Goal: Information Seeking & Learning: Learn about a topic

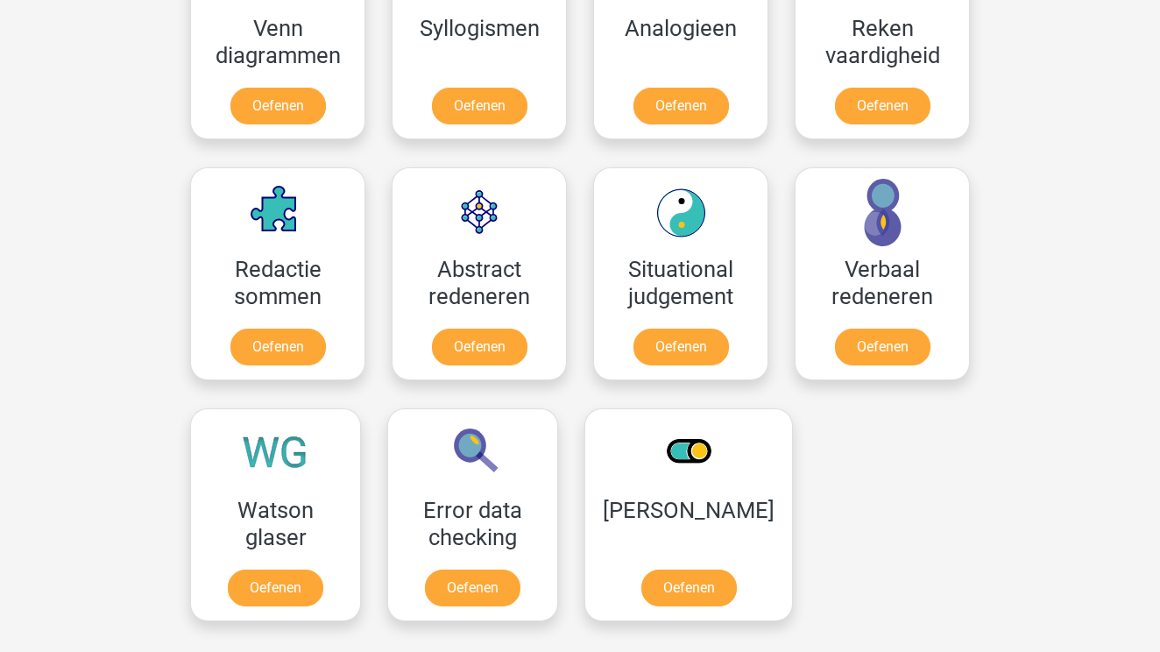
scroll to position [1137, 0]
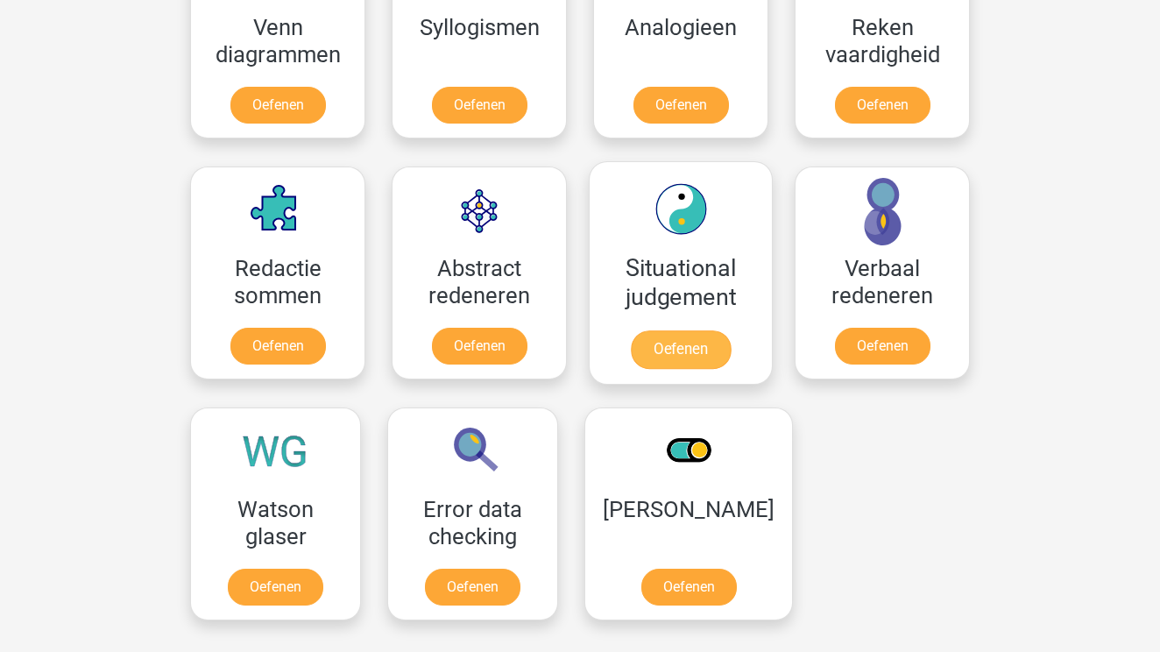
click at [682, 343] on link "Oefenen" at bounding box center [681, 349] width 100 height 39
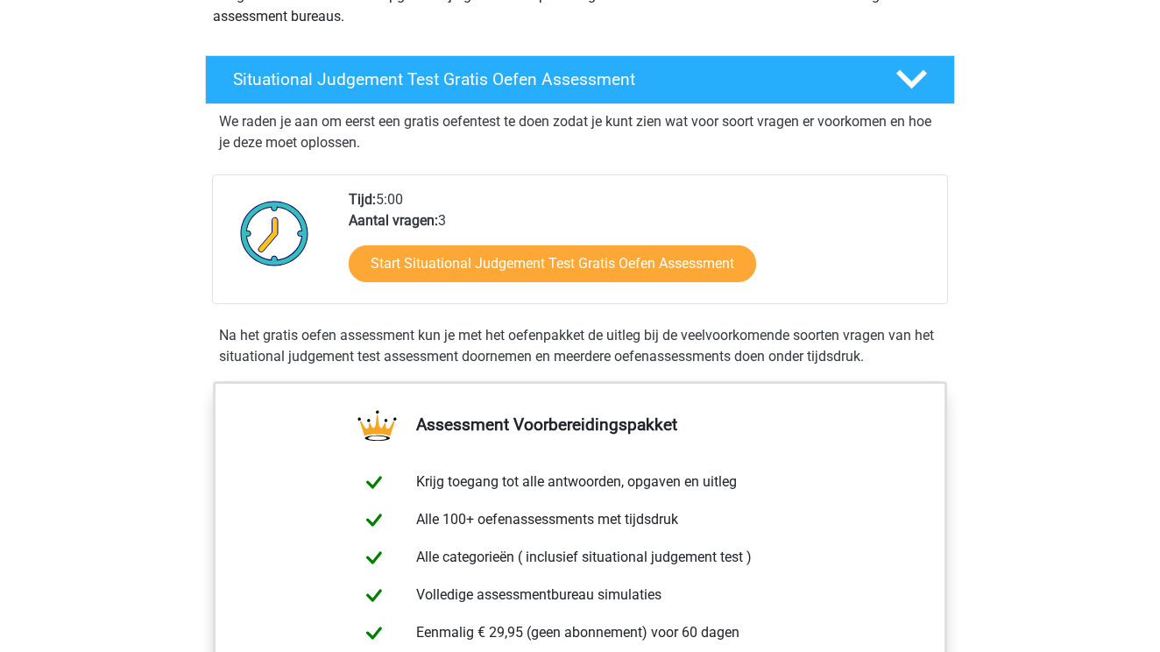
scroll to position [257, 0]
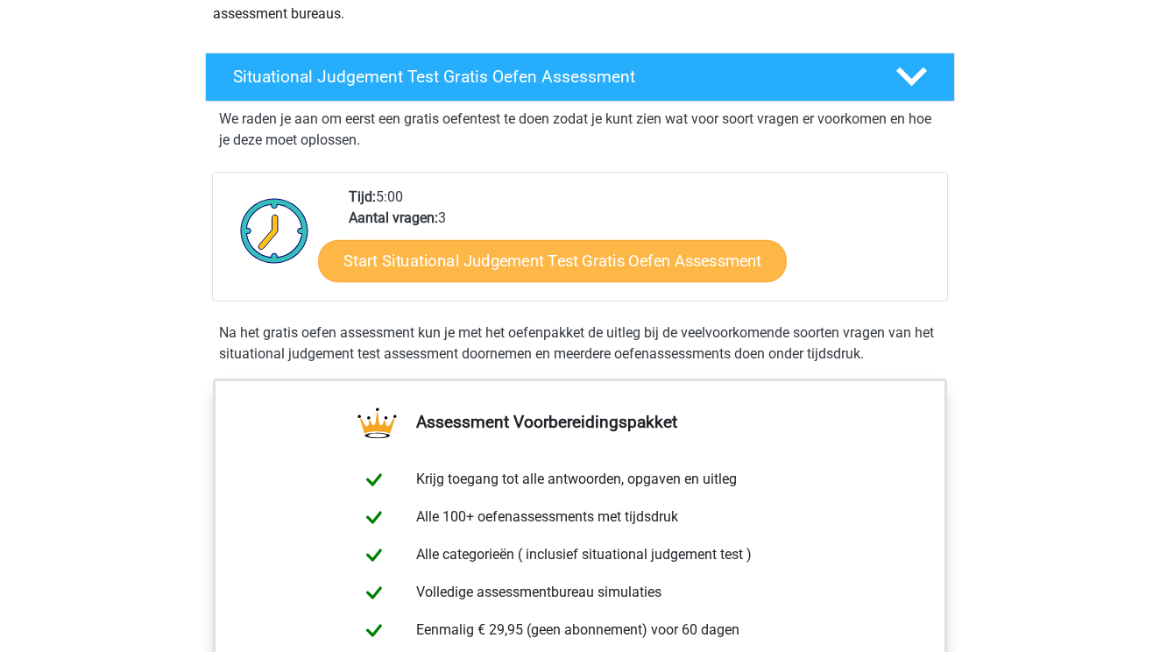
click at [504, 253] on link "Start Situational Judgement Test Gratis Oefen Assessment" at bounding box center [552, 261] width 469 height 42
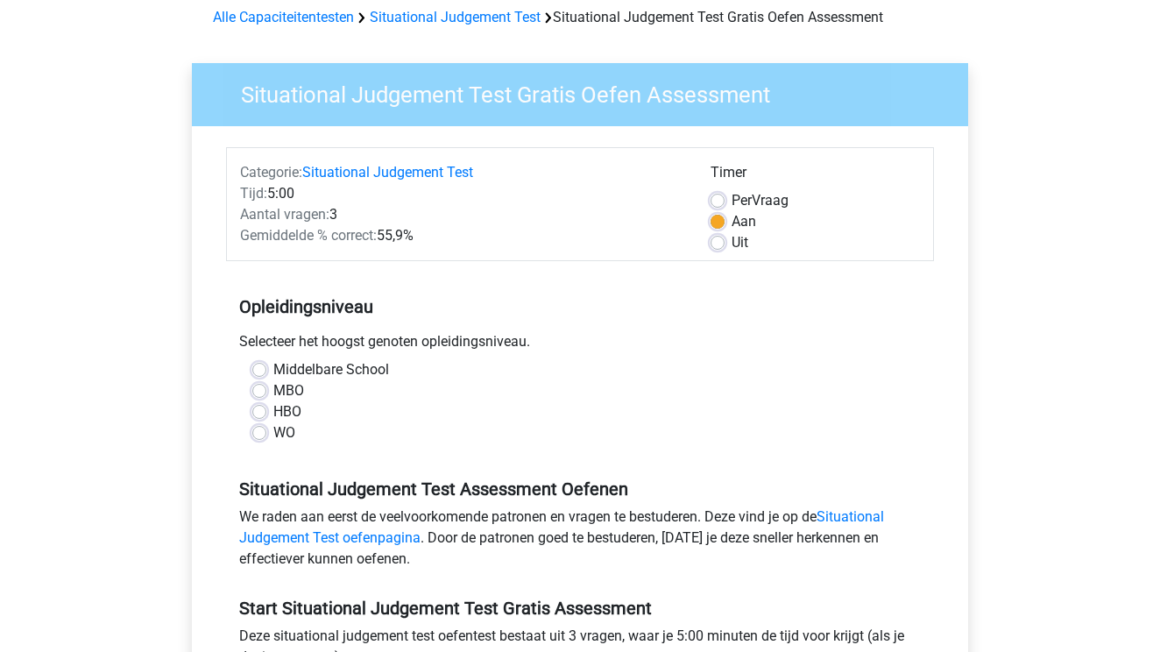
scroll to position [88, 0]
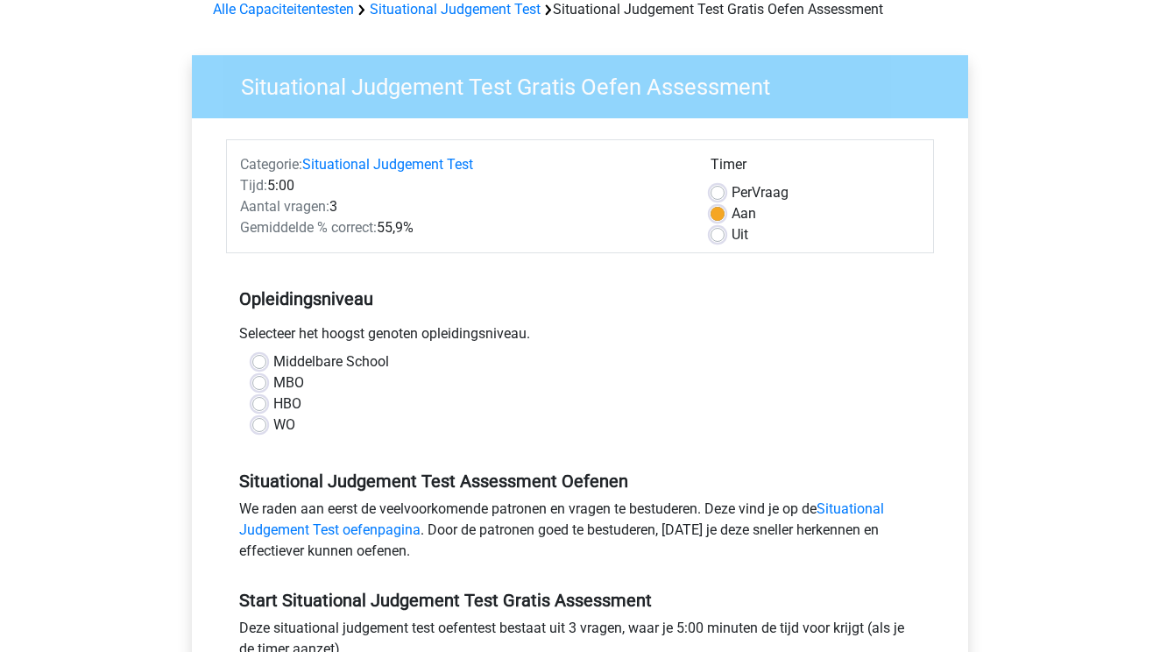
click at [275, 377] on label "MBO" at bounding box center [288, 382] width 31 height 21
click at [266, 377] on input "MBO" at bounding box center [259, 381] width 14 height 18
radio input "true"
click at [267, 403] on div "HBO" at bounding box center [579, 403] width 655 height 21
click at [273, 402] on label "HBO" at bounding box center [287, 403] width 28 height 21
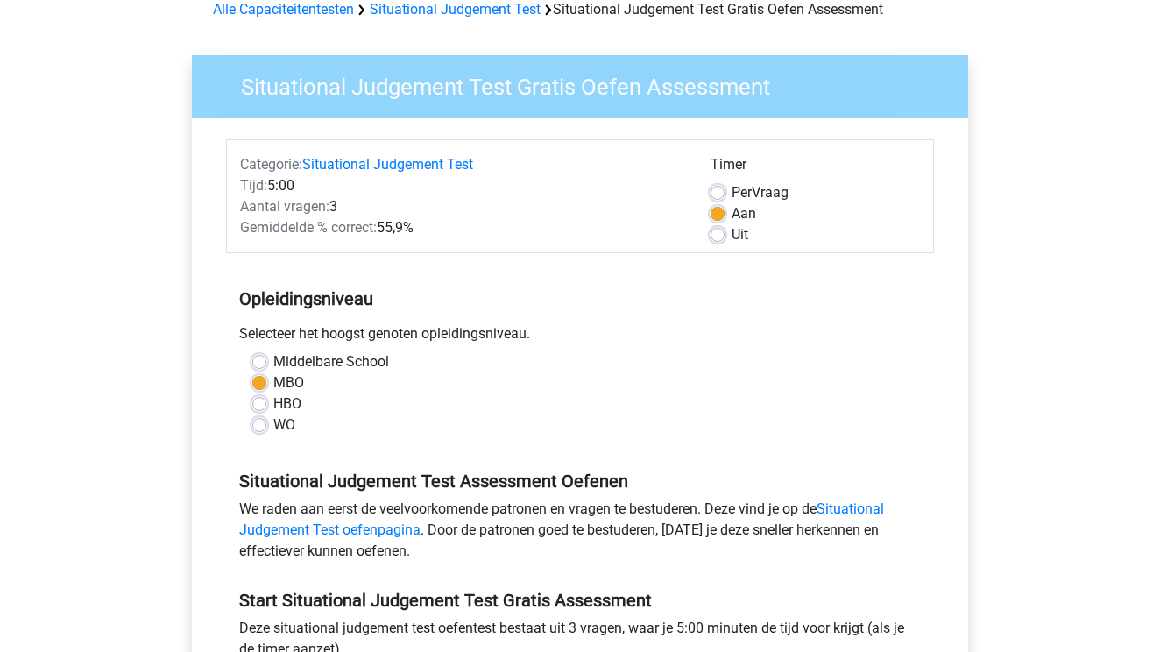
click at [261, 402] on input "HBO" at bounding box center [259, 402] width 14 height 18
radio input "true"
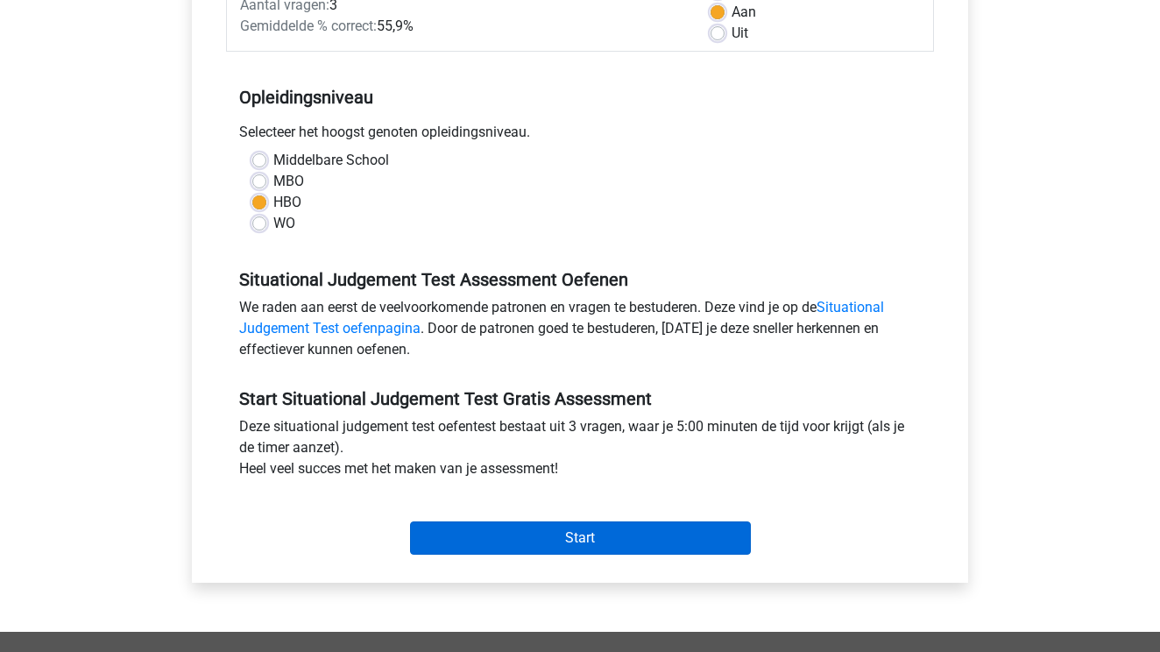
scroll to position [289, 0]
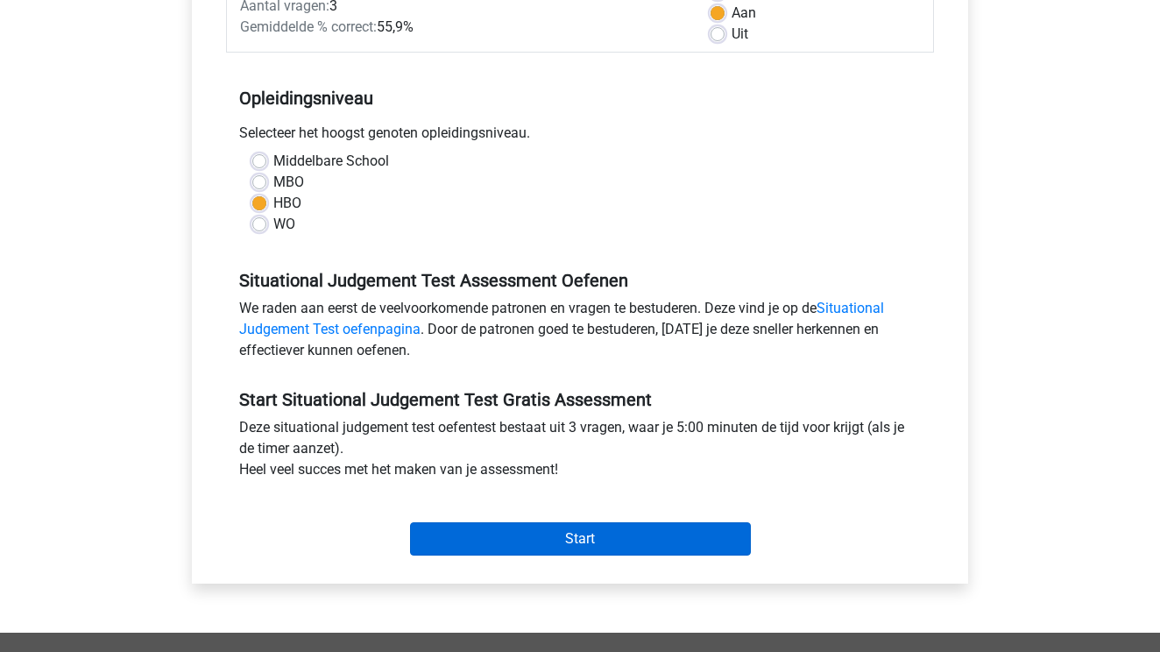
click at [549, 537] on input "Start" at bounding box center [580, 538] width 341 height 33
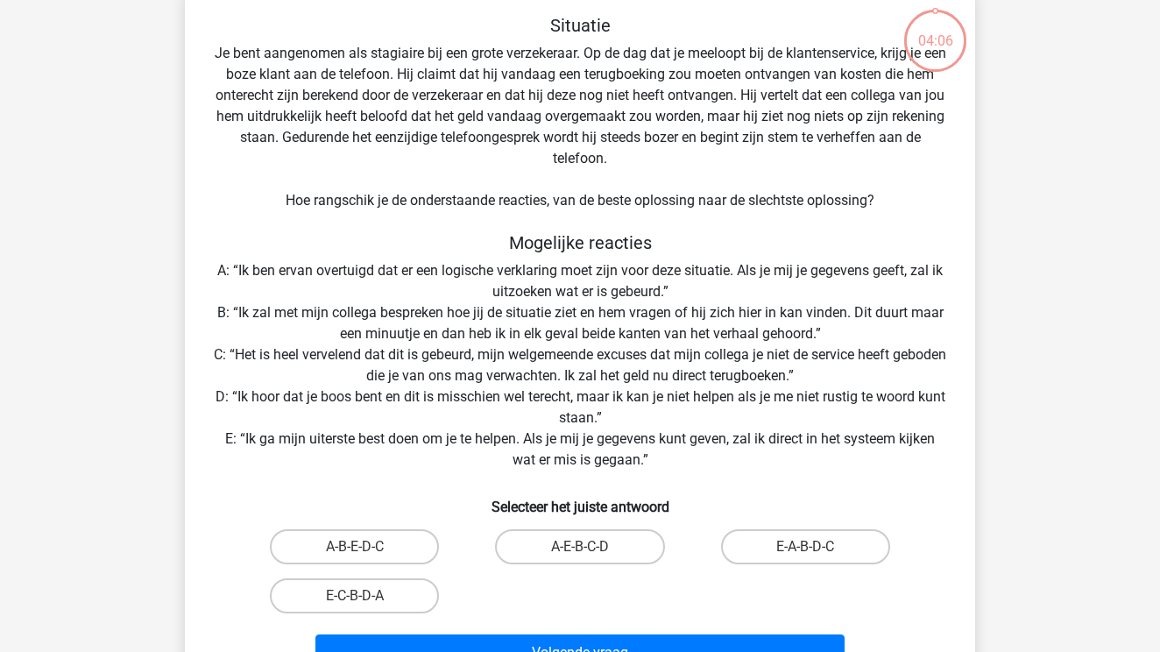
scroll to position [140, 0]
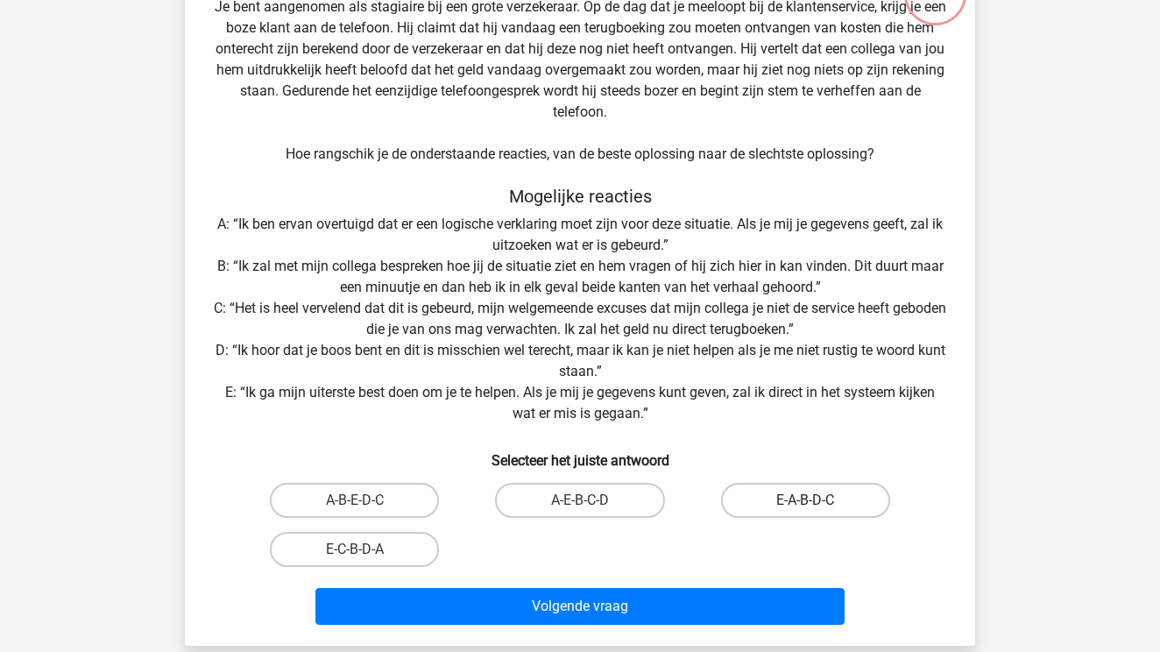
click at [812, 492] on label "E-A-B-D-C" at bounding box center [805, 500] width 169 height 35
click at [812, 500] on input "E-A-B-D-C" at bounding box center [810, 505] width 11 height 11
radio input "true"
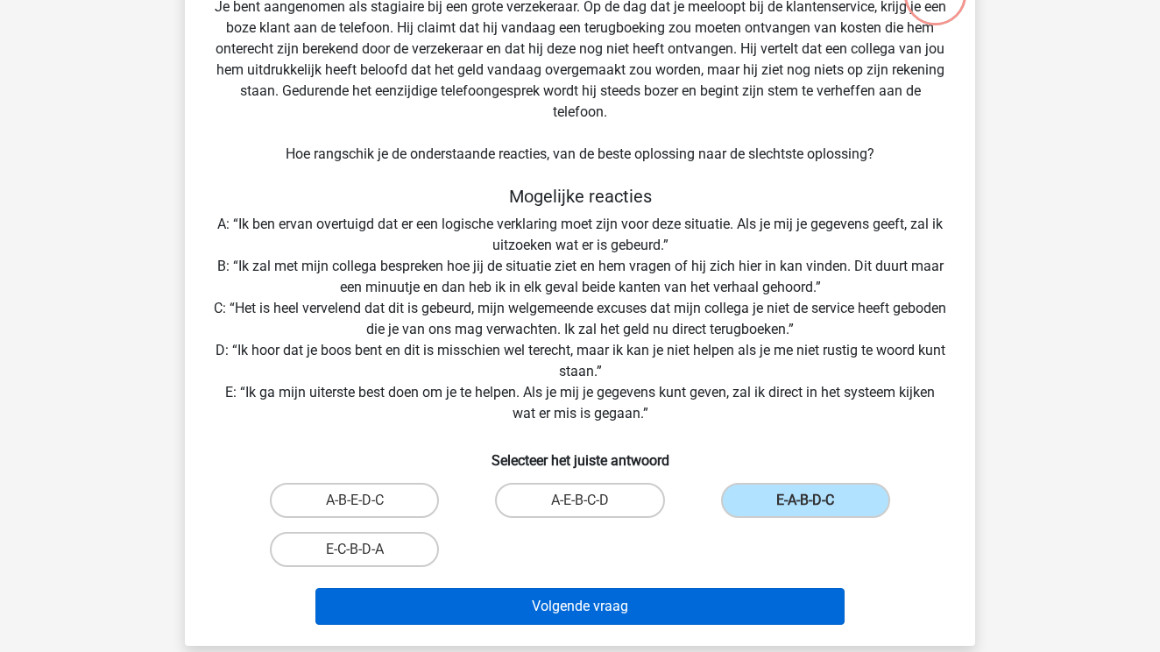
click at [591, 605] on button "Volgende vraag" at bounding box center [580, 606] width 530 height 37
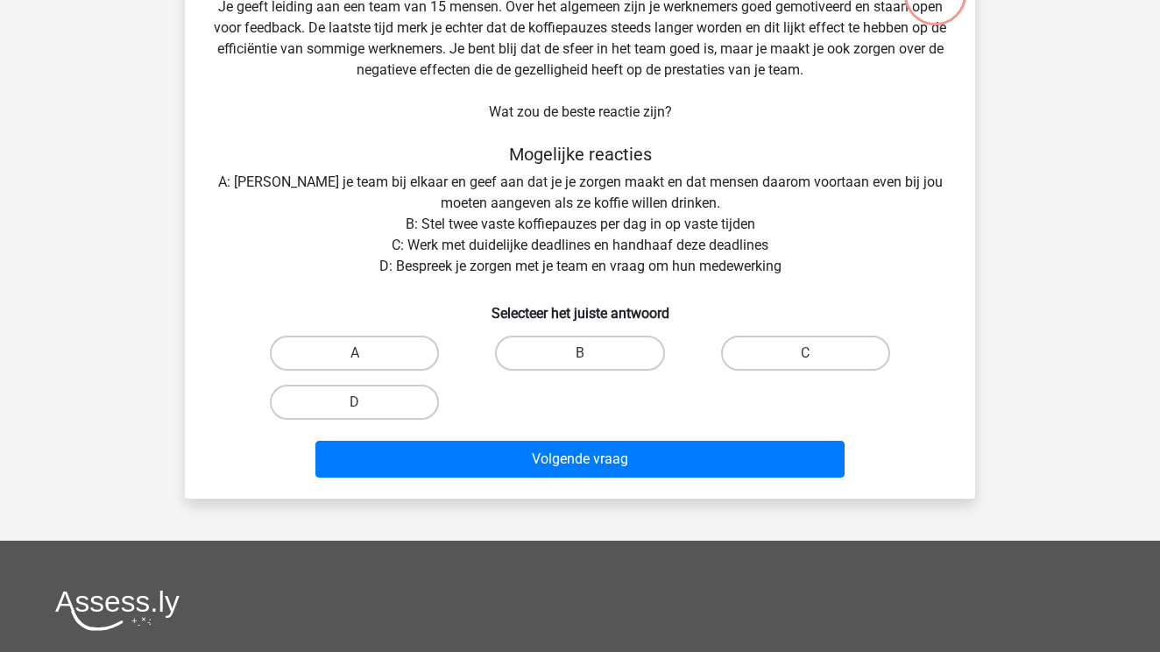
scroll to position [81, 0]
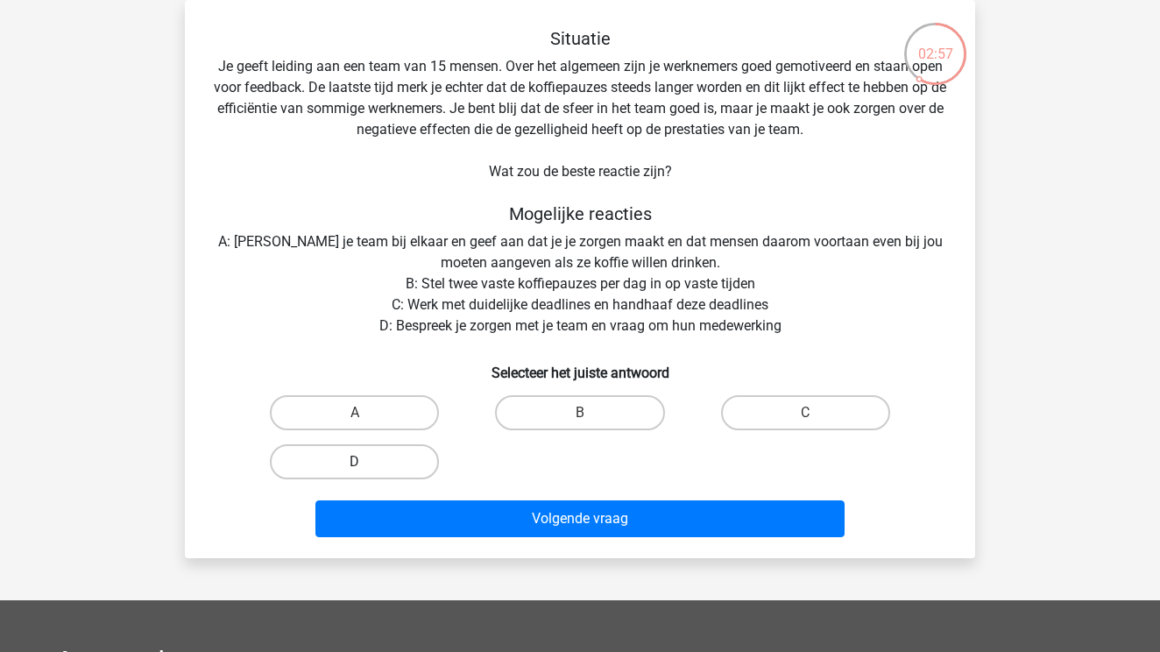
click at [371, 457] on label "D" at bounding box center [354, 461] width 169 height 35
click at [366, 462] on input "D" at bounding box center [360, 467] width 11 height 11
radio input "true"
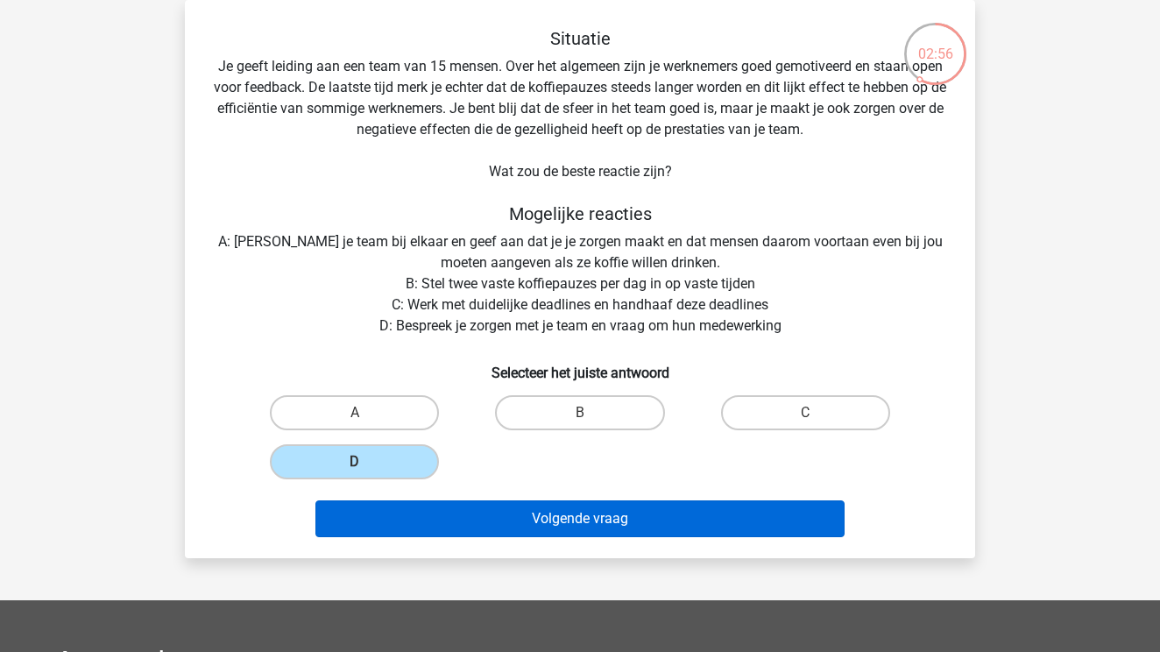
click at [546, 513] on button "Volgende vraag" at bounding box center [580, 518] width 530 height 37
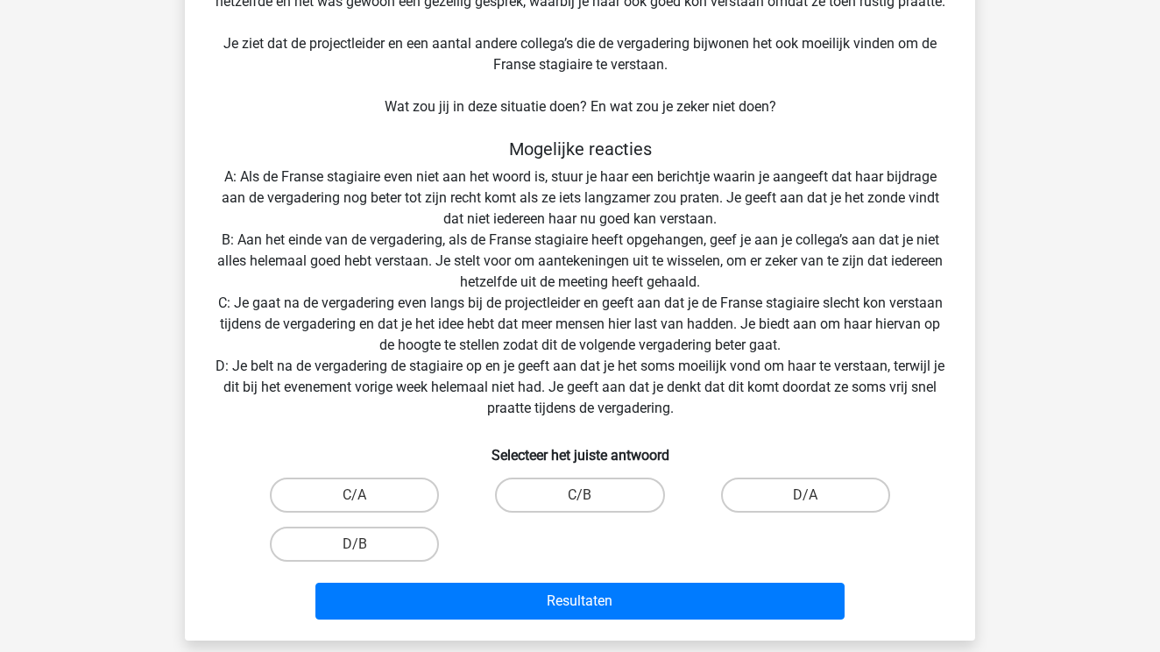
scroll to position [230, 0]
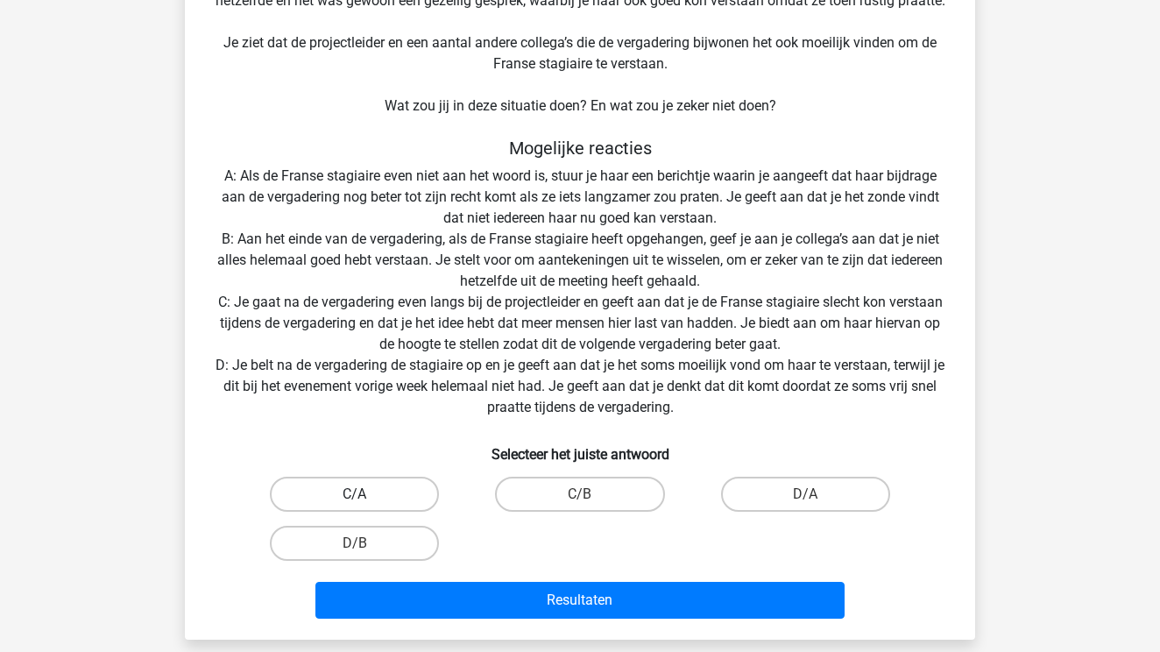
click at [393, 495] on label "C/A" at bounding box center [354, 494] width 169 height 35
click at [366, 495] on input "C/A" at bounding box center [360, 499] width 11 height 11
radio input "true"
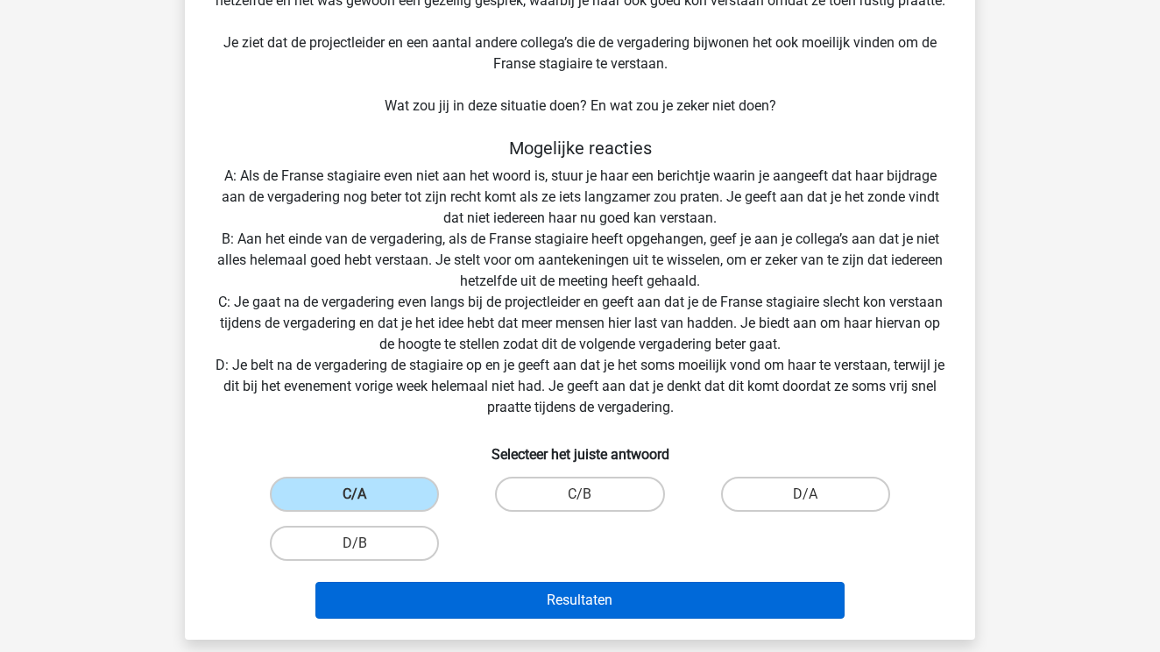
click at [581, 605] on button "Resultaten" at bounding box center [580, 600] width 530 height 37
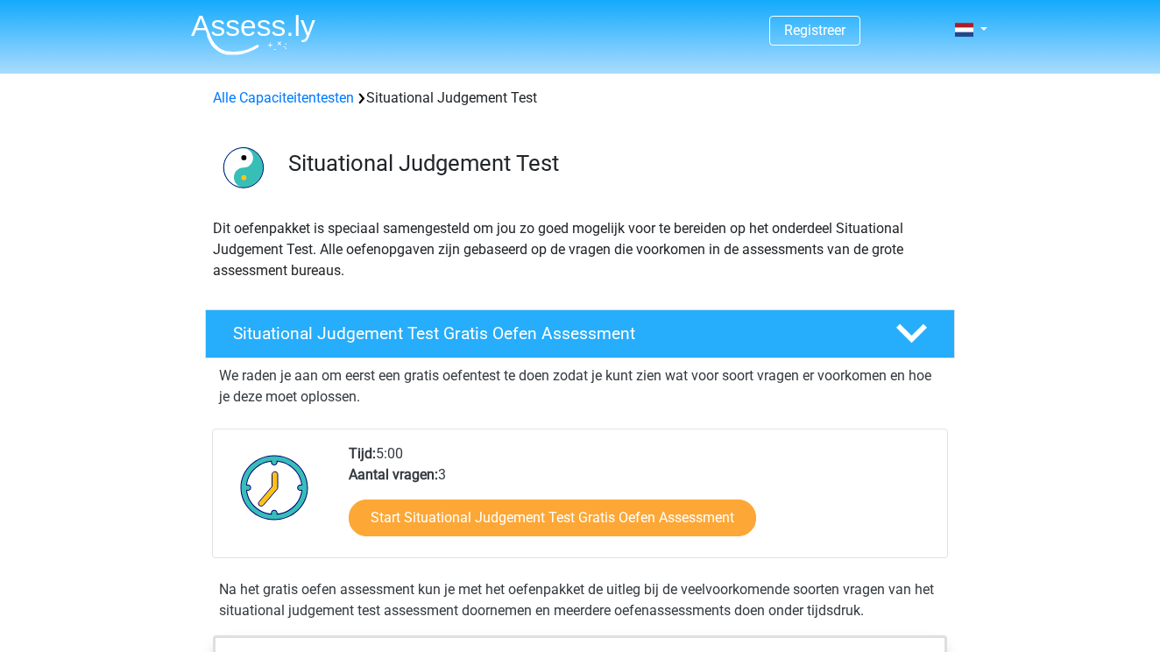
scroll to position [257, 0]
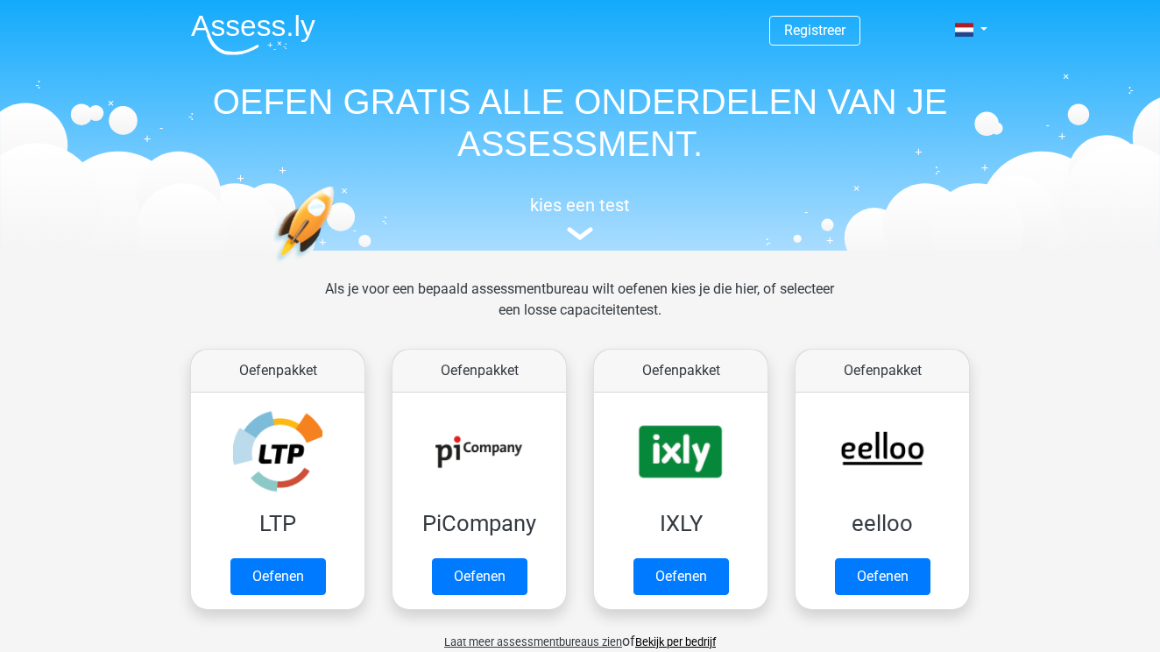
scroll to position [1137, 0]
